Goal: Book appointment/travel/reservation

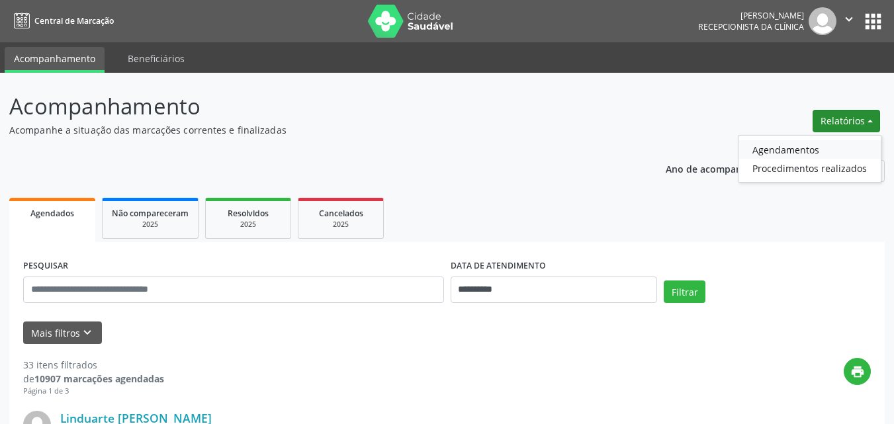
click at [774, 151] on link "Agendamentos" at bounding box center [809, 149] width 142 height 19
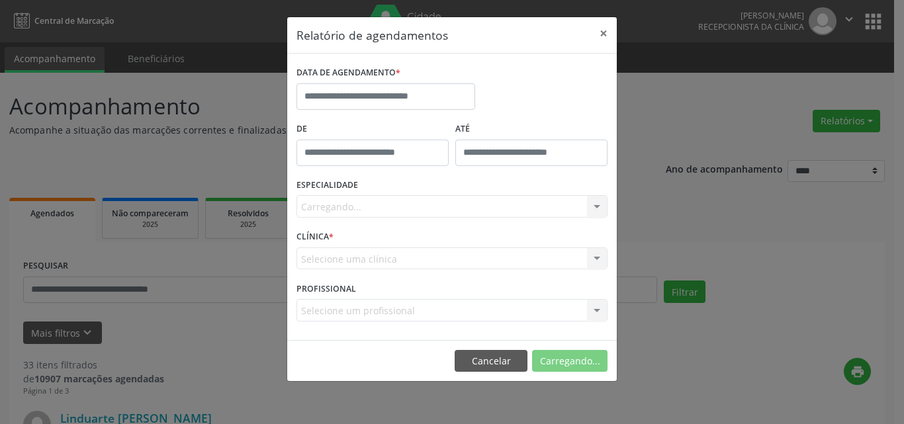
click at [381, 113] on div "DATA DE AGENDAMENTO *" at bounding box center [385, 91] width 185 height 56
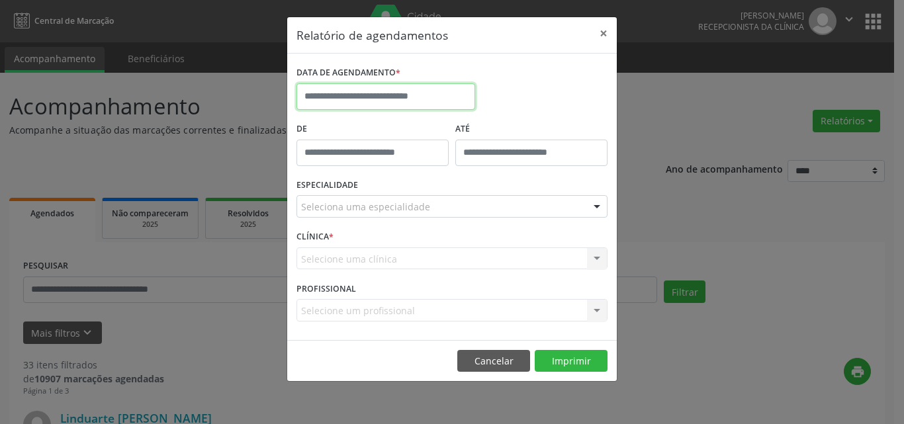
click at [369, 96] on input "text" at bounding box center [385, 96] width 179 height 26
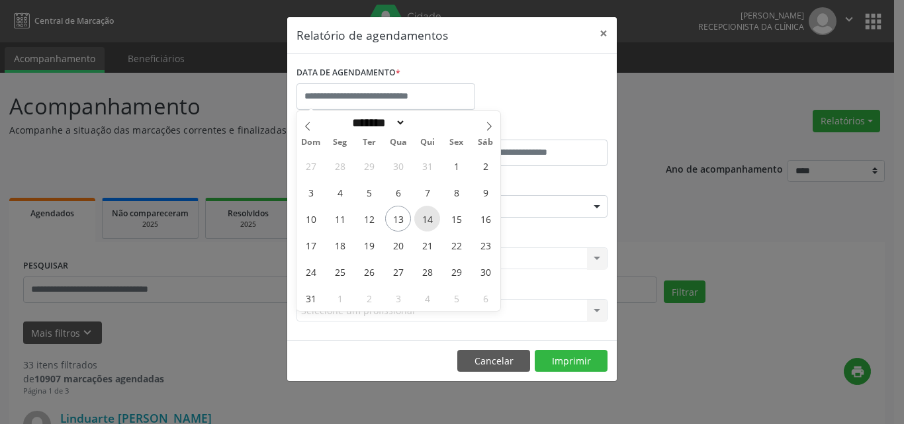
click at [436, 218] on span "14" at bounding box center [427, 219] width 26 height 26
type input "**********"
click at [456, 214] on span "15" at bounding box center [456, 219] width 26 height 26
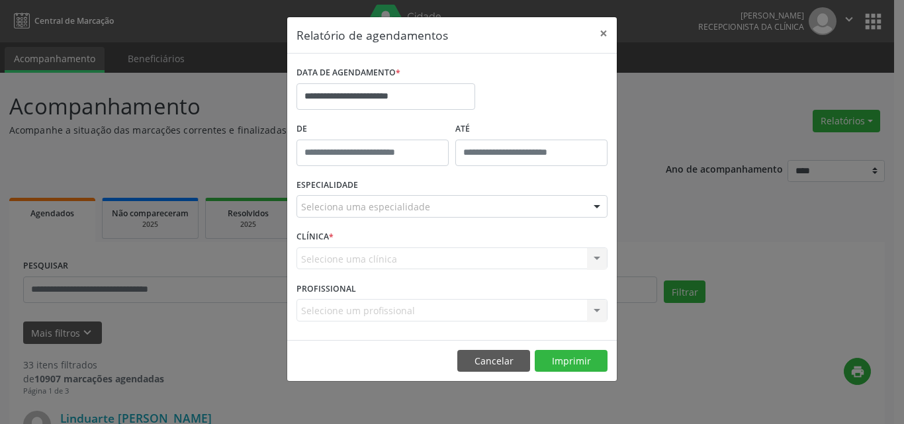
drag, startPoint x: 443, startPoint y: 202, endPoint x: 444, endPoint y: 211, distance: 9.3
click at [443, 205] on div "Seleciona uma especialidade" at bounding box center [451, 206] width 311 height 22
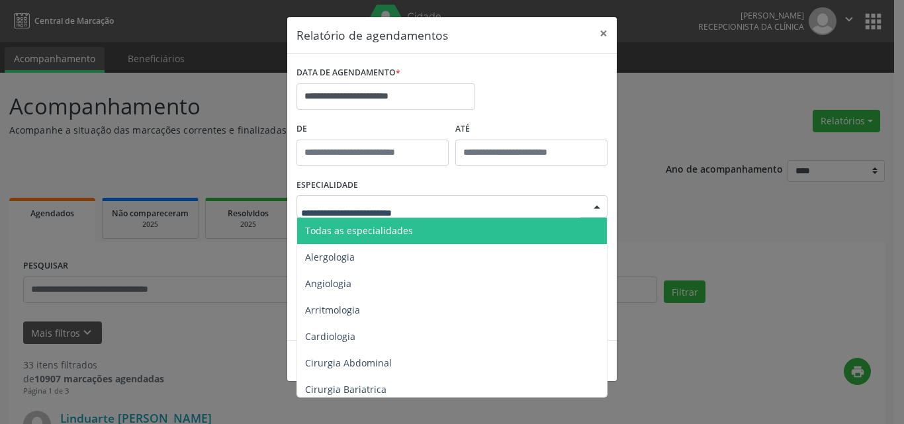
click at [459, 220] on span "Todas as especialidades" at bounding box center [453, 231] width 312 height 26
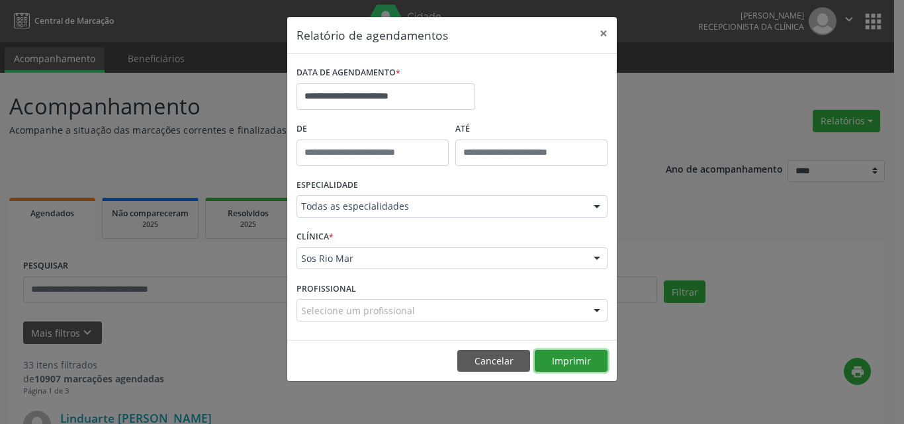
click at [577, 358] on button "Imprimir" at bounding box center [571, 361] width 73 height 22
